Goal: Task Accomplishment & Management: Complete application form

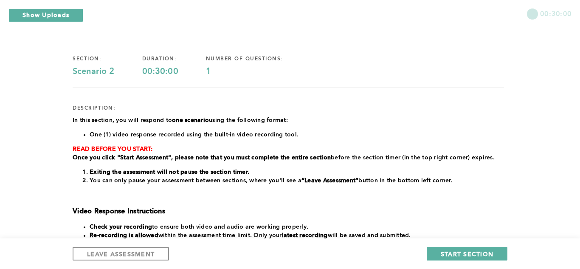
scroll to position [39, 0]
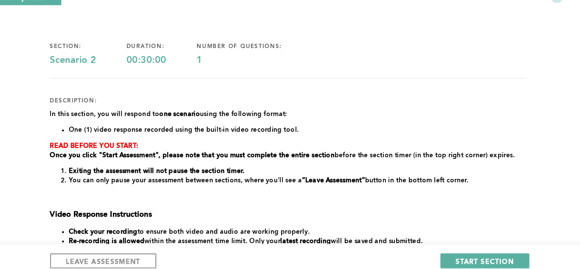
click at [455, 86] on div "section: Scenario 2 duration: 00:30:00 number of questions: 1 description: In t…" at bounding box center [289, 213] width 432 height 342
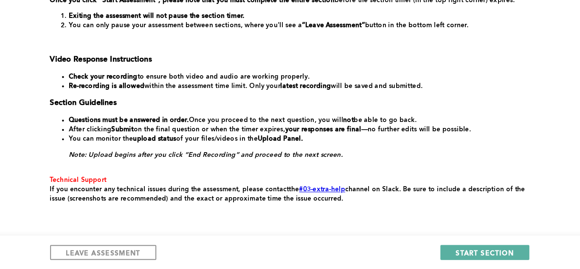
scroll to position [175, 0]
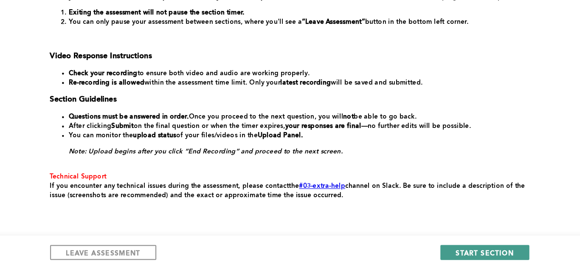
click at [435, 250] on button "START SECTION" at bounding box center [467, 254] width 81 height 14
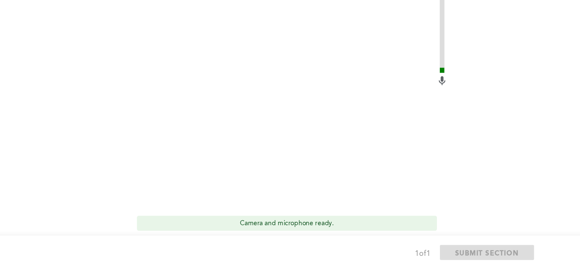
scroll to position [329, 0]
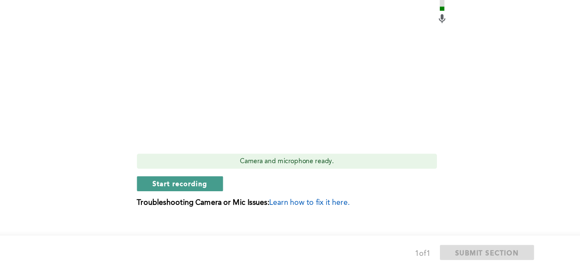
click at [170, 187] on span "Start recording" at bounding box center [186, 191] width 50 height 8
click at [171, 187] on span "Stop recording" at bounding box center [186, 191] width 50 height 8
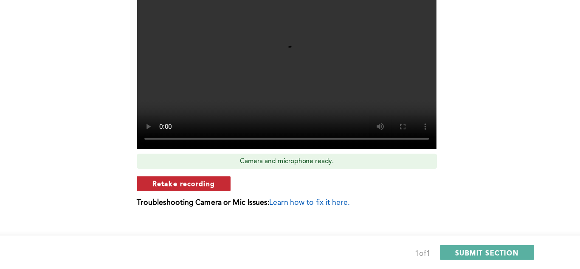
click at [205, 184] on button "Retake recording" at bounding box center [189, 191] width 85 height 14
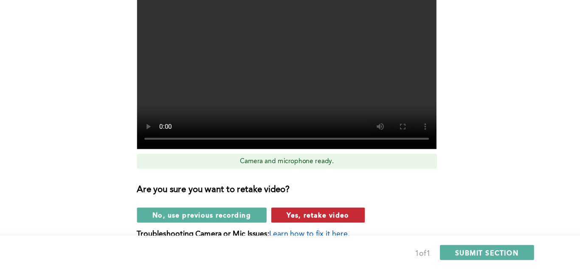
click at [306, 215] on span "Yes, retake video" at bounding box center [311, 219] width 57 height 8
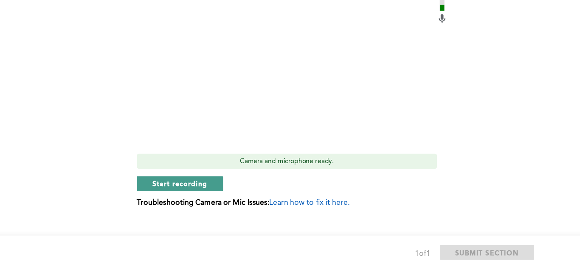
click at [180, 184] on button "Start recording" at bounding box center [186, 191] width 78 height 14
click at [180, 184] on button "Stop recording" at bounding box center [186, 191] width 78 height 14
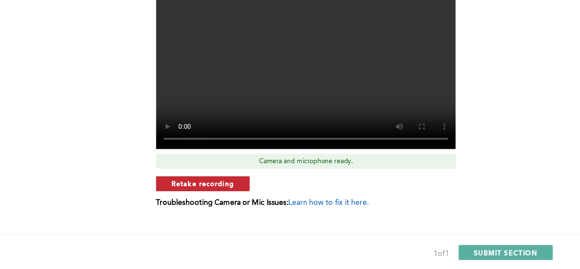
click at [184, 187] on span "Retake recording" at bounding box center [189, 191] width 57 height 8
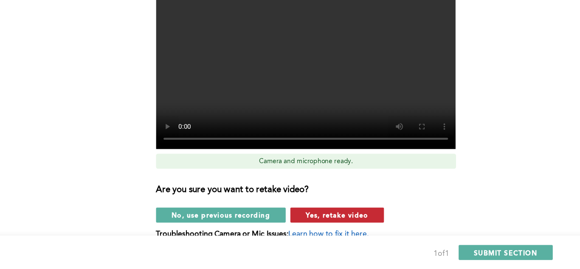
click at [312, 215] on span "Yes, retake video" at bounding box center [311, 219] width 57 height 8
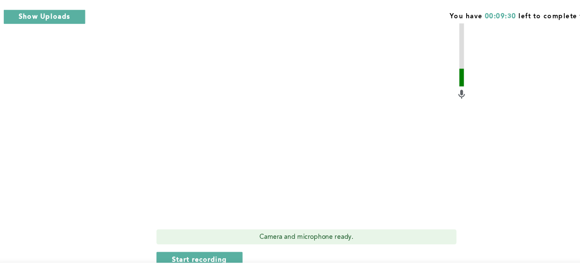
scroll to position [284, 0]
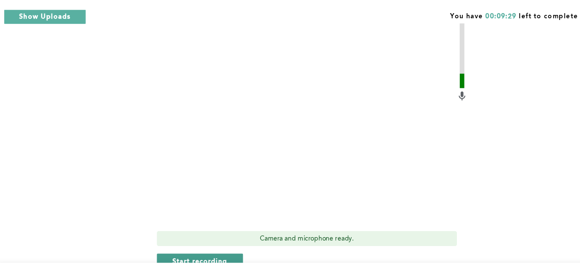
click at [200, 232] on span "Start recording" at bounding box center [186, 236] width 50 height 8
click at [200, 232] on span "Stop recording" at bounding box center [186, 236] width 50 height 8
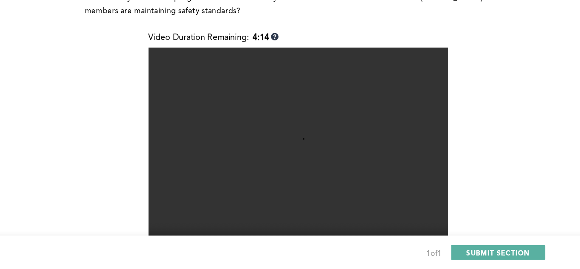
scroll to position [223, 0]
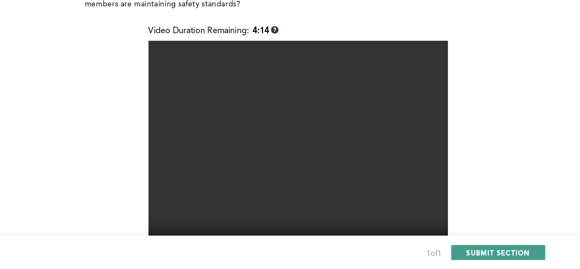
click at [449, 253] on span "SUBMIT SECTION" at bounding box center [465, 254] width 58 height 8
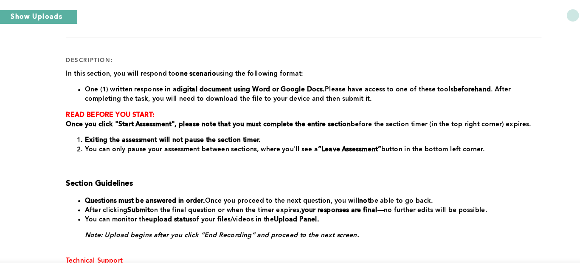
scroll to position [92, 0]
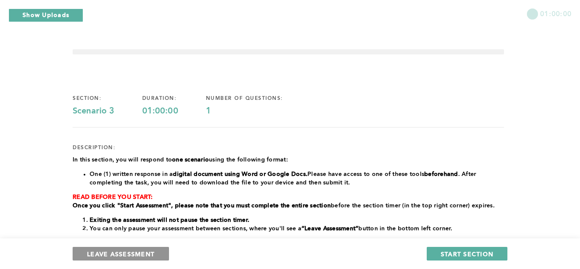
click at [135, 252] on span "LEAVE ASSESSMENT" at bounding box center [121, 254] width 68 height 8
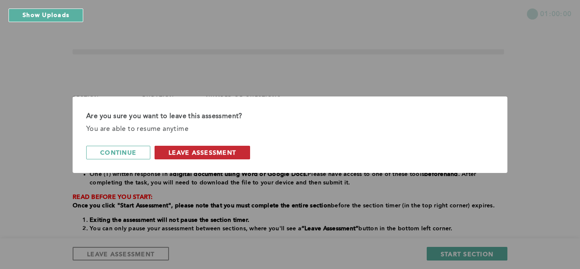
click at [214, 156] on span "leave assessment" at bounding box center [203, 152] width 68 height 8
